Goal: Transaction & Acquisition: Purchase product/service

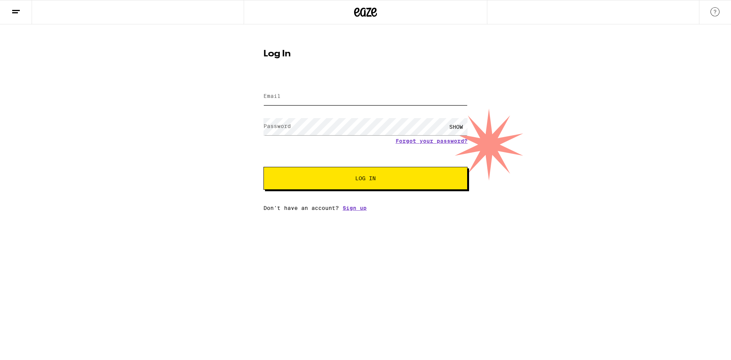
type input "[EMAIL_ADDRESS][DOMAIN_NAME]"
click at [325, 179] on span "Log In" at bounding box center [365, 177] width 142 height 5
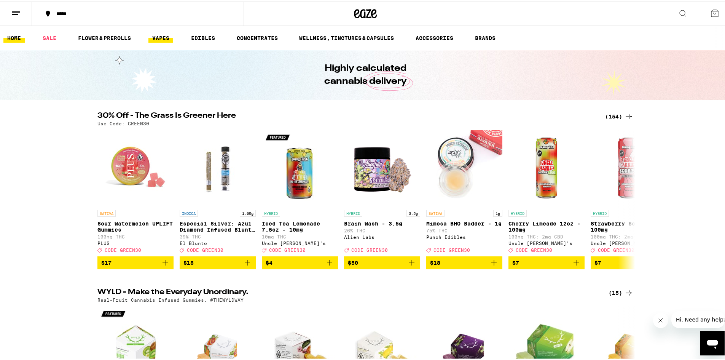
click at [155, 37] on link "VAPES" at bounding box center [160, 36] width 25 height 9
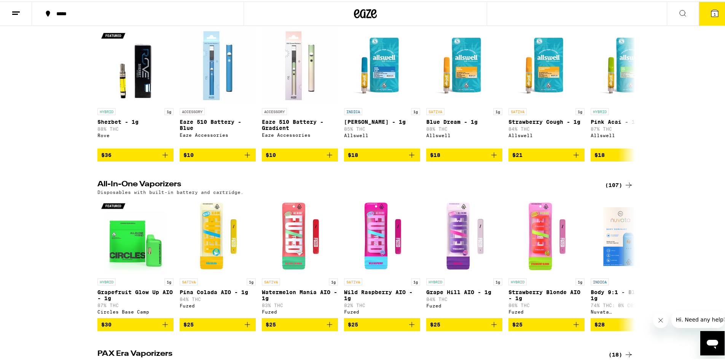
scroll to position [305, 0]
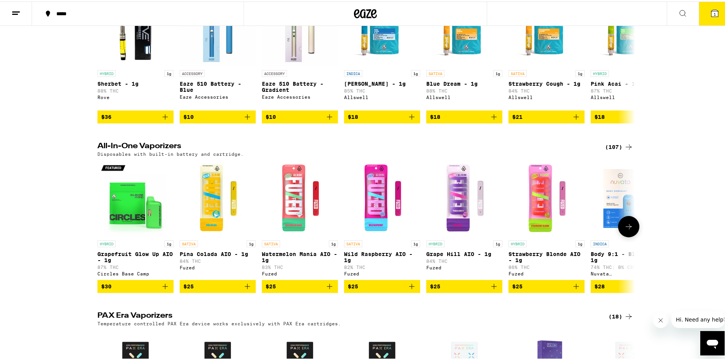
click at [380, 289] on span "$25" at bounding box center [382, 284] width 69 height 9
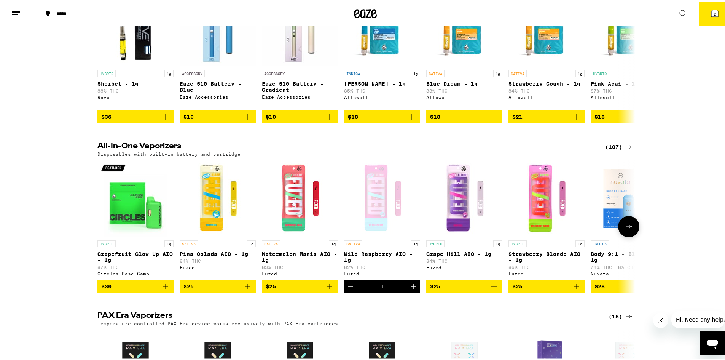
click at [492, 289] on icon "Add to bag" at bounding box center [494, 284] width 9 height 9
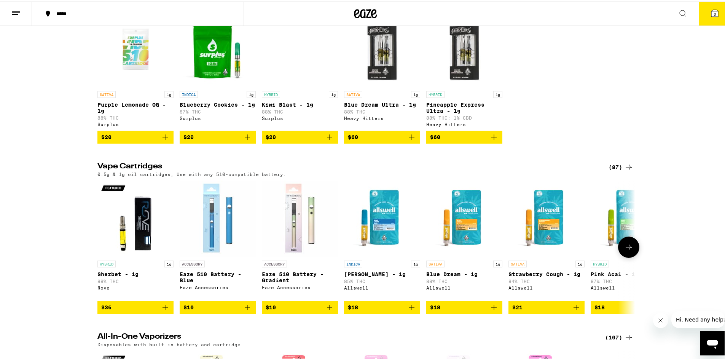
scroll to position [0, 0]
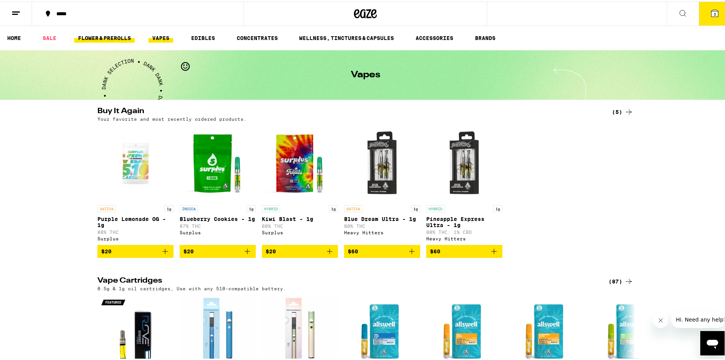
click at [110, 35] on link "FLOWER & PREROLLS" at bounding box center [104, 36] width 61 height 9
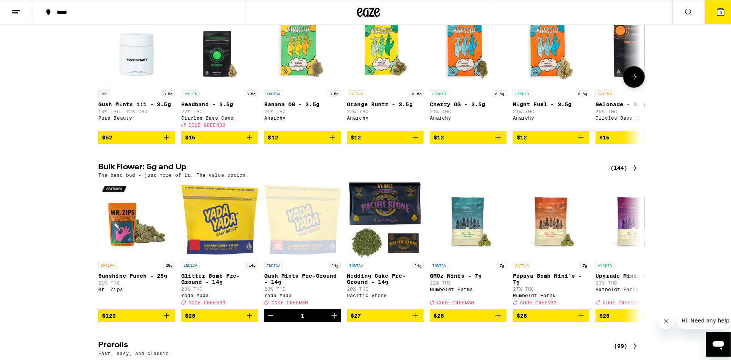
scroll to position [152, 0]
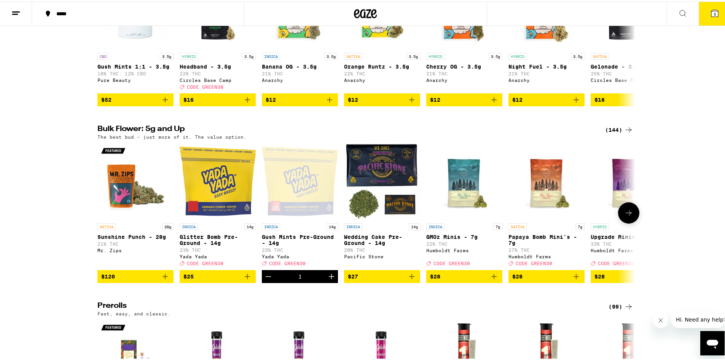
click at [245, 279] on icon "Add to bag" at bounding box center [247, 274] width 9 height 9
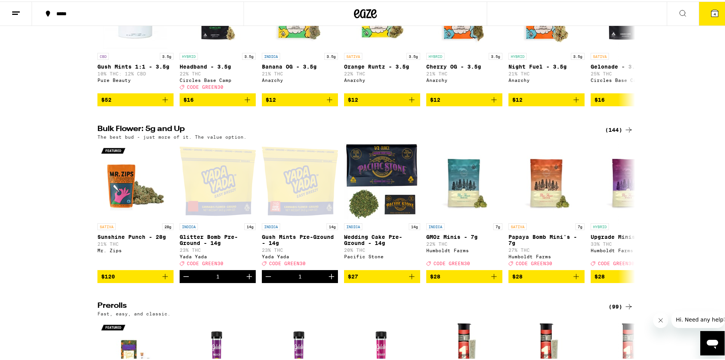
click at [715, 11] on button "4" at bounding box center [715, 12] width 32 height 24
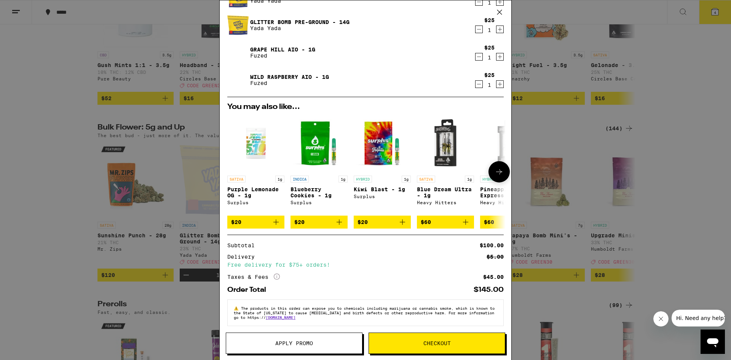
scroll to position [46, 0]
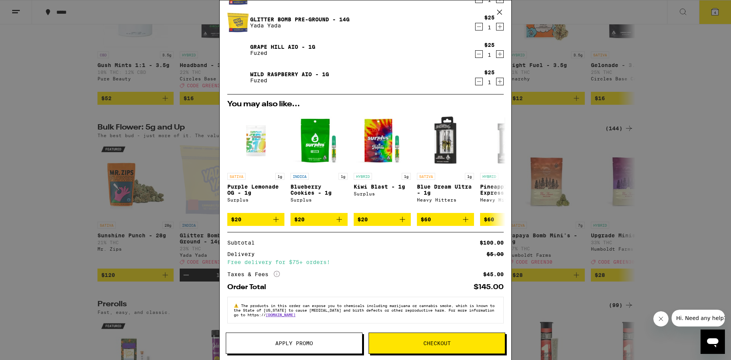
click at [426, 347] on button "Checkout" at bounding box center [436, 342] width 137 height 21
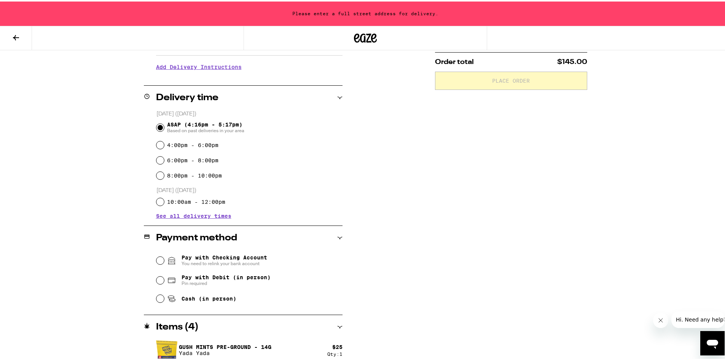
scroll to position [190, 0]
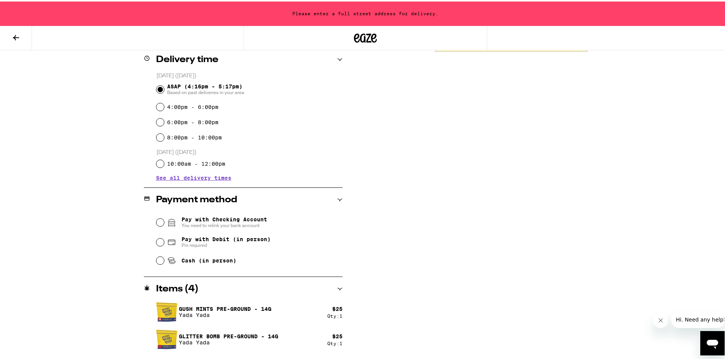
click at [157, 235] on div "Pay with Debit (in person) Pin required" at bounding box center [249, 241] width 186 height 20
click at [160, 243] on input "Pay with Debit (in person) Pin required" at bounding box center [160, 241] width 8 height 8
radio input "true"
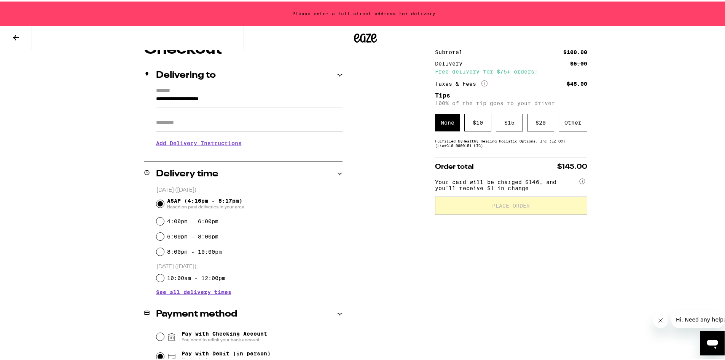
scroll to position [38, 0]
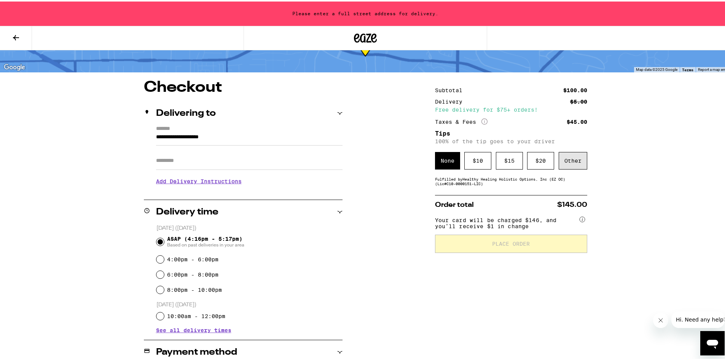
click at [566, 160] on div "Other" at bounding box center [573, 159] width 29 height 18
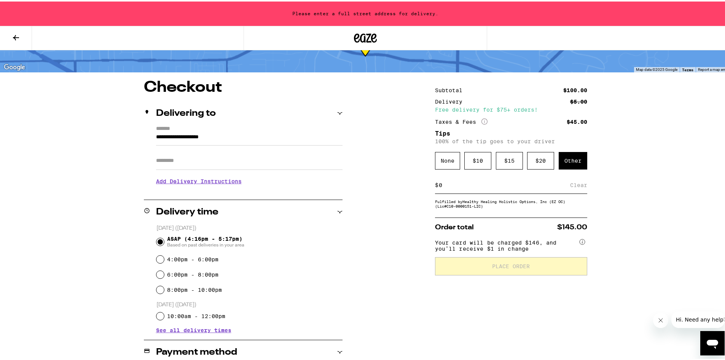
click at [468, 187] on input at bounding box center [505, 183] width 132 height 7
type input "5"
click at [353, 211] on div "**********" at bounding box center [365, 319] width 548 height 483
click at [579, 187] on div "Save" at bounding box center [581, 183] width 14 height 17
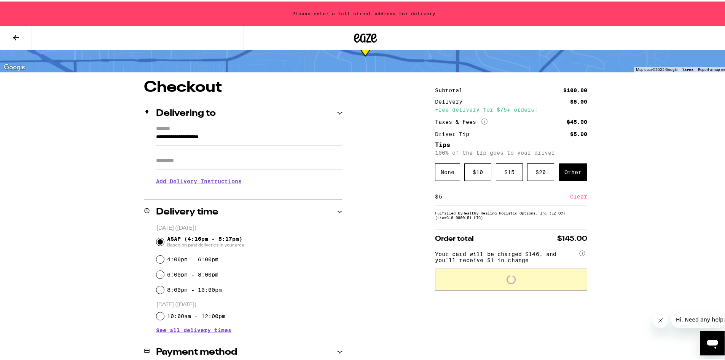
click at [632, 214] on div "**********" at bounding box center [365, 319] width 548 height 483
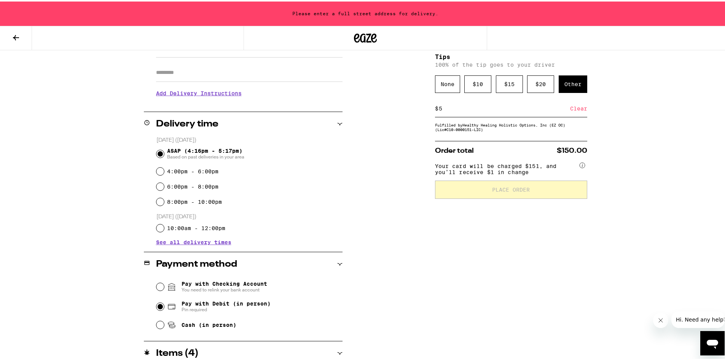
scroll to position [12, 0]
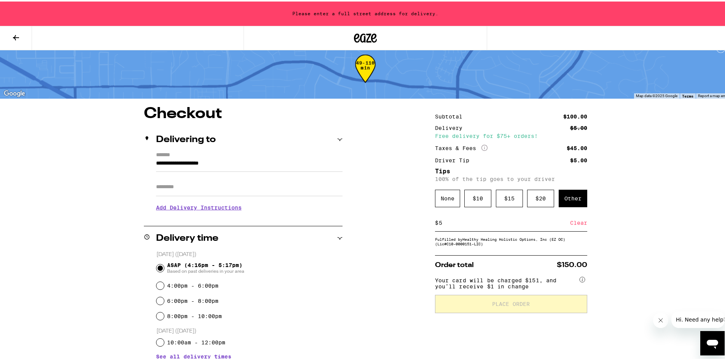
drag, startPoint x: 247, startPoint y: 162, endPoint x: 102, endPoint y: 154, distance: 144.9
click at [102, 154] on div "**********" at bounding box center [365, 346] width 548 height 483
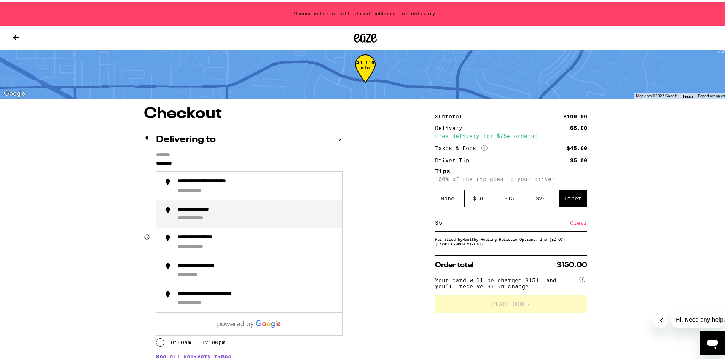
click at [199, 213] on div "**********" at bounding box center [257, 213] width 158 height 16
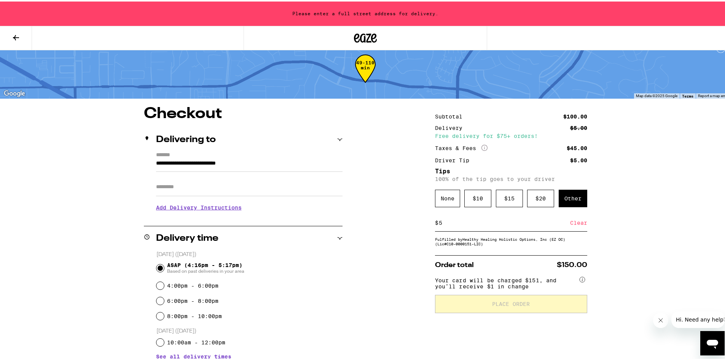
type input "**********"
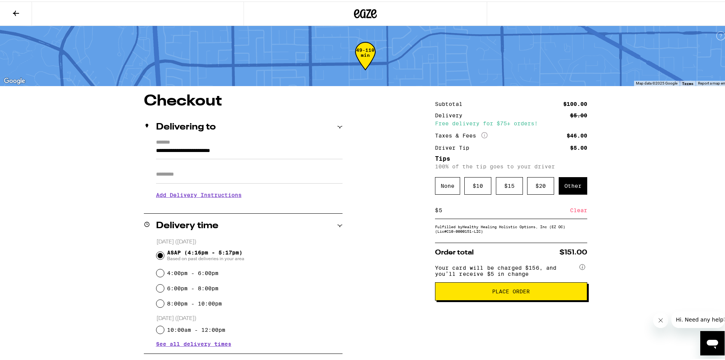
click at [521, 292] on span "Place Order" at bounding box center [511, 289] width 38 height 5
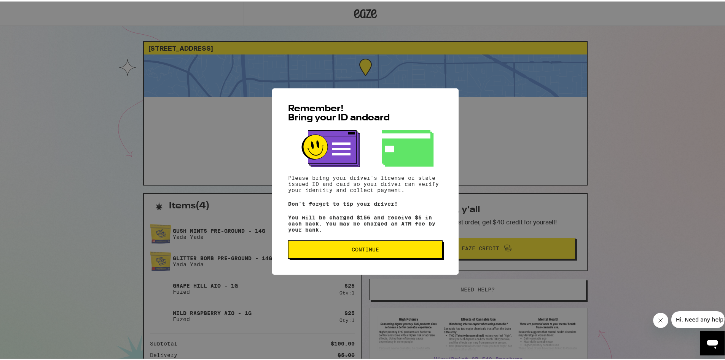
click at [402, 256] on button "Continue" at bounding box center [365, 248] width 155 height 18
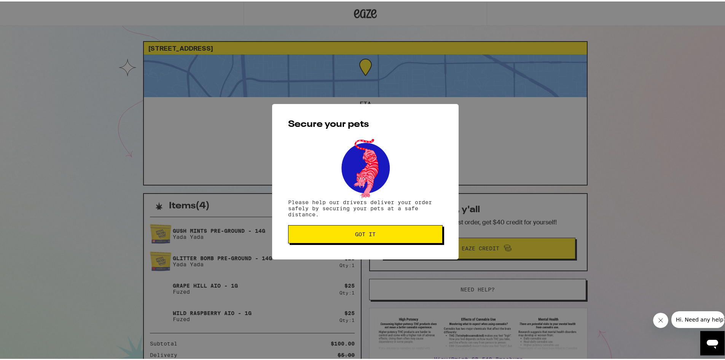
click at [386, 239] on button "Got it" at bounding box center [365, 232] width 155 height 18
